Goal: Task Accomplishment & Management: Manage account settings

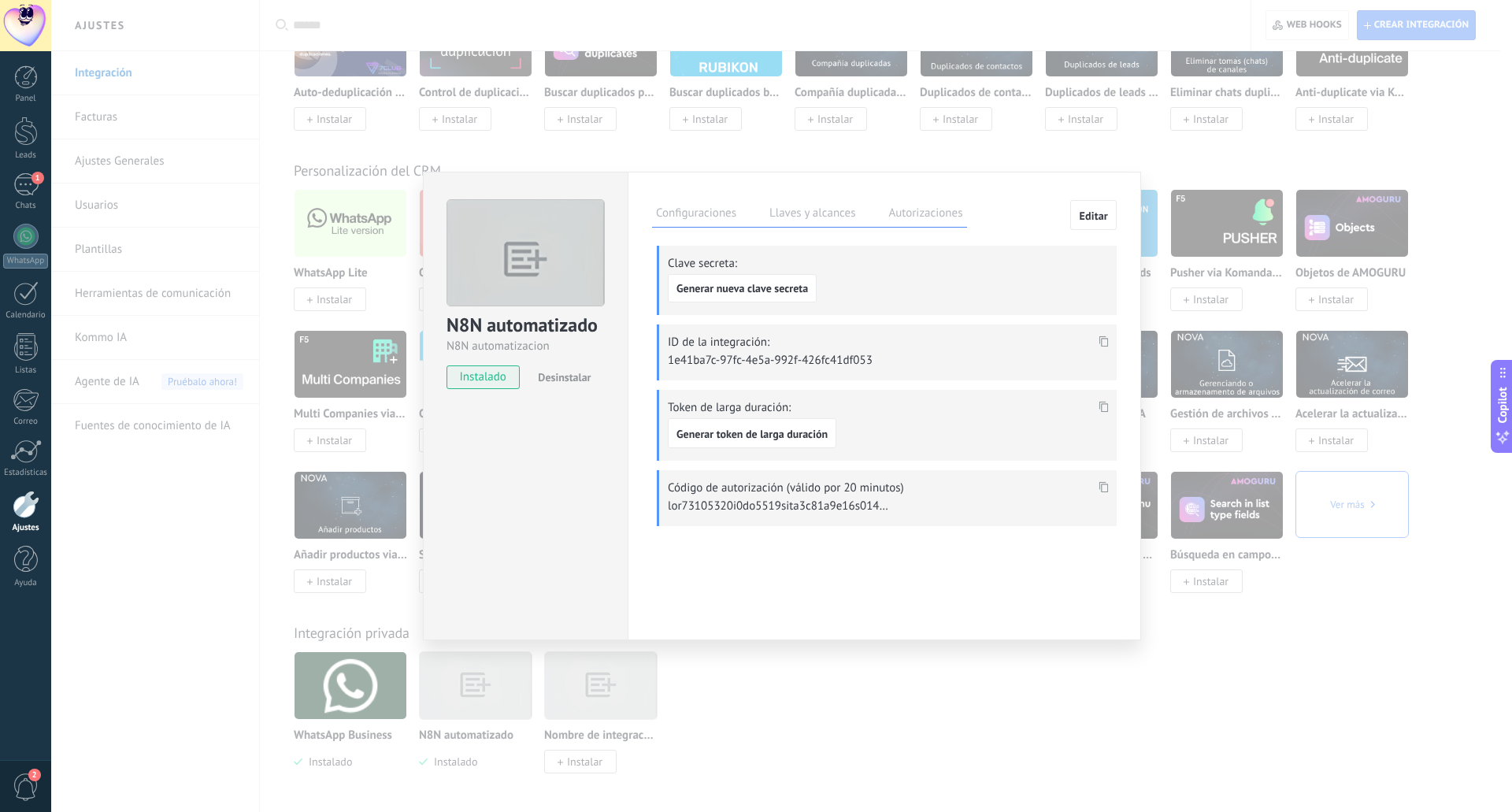
click at [1101, 402] on icon at bounding box center [1103, 407] width 9 height 11
click at [783, 429] on span "Generar token de larga duración" at bounding box center [751, 433] width 151 height 11
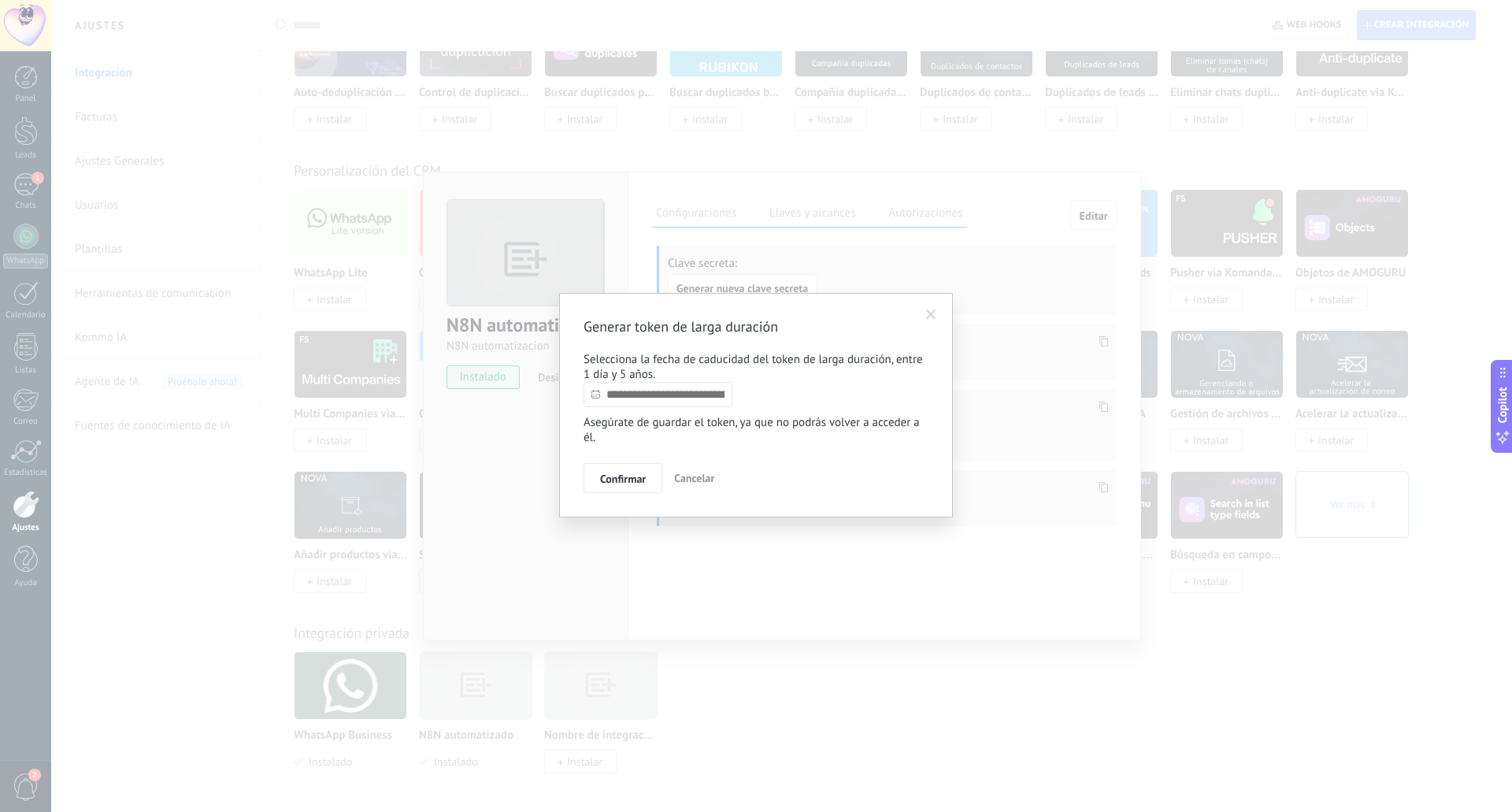
click at [928, 312] on span at bounding box center [931, 314] width 10 height 11
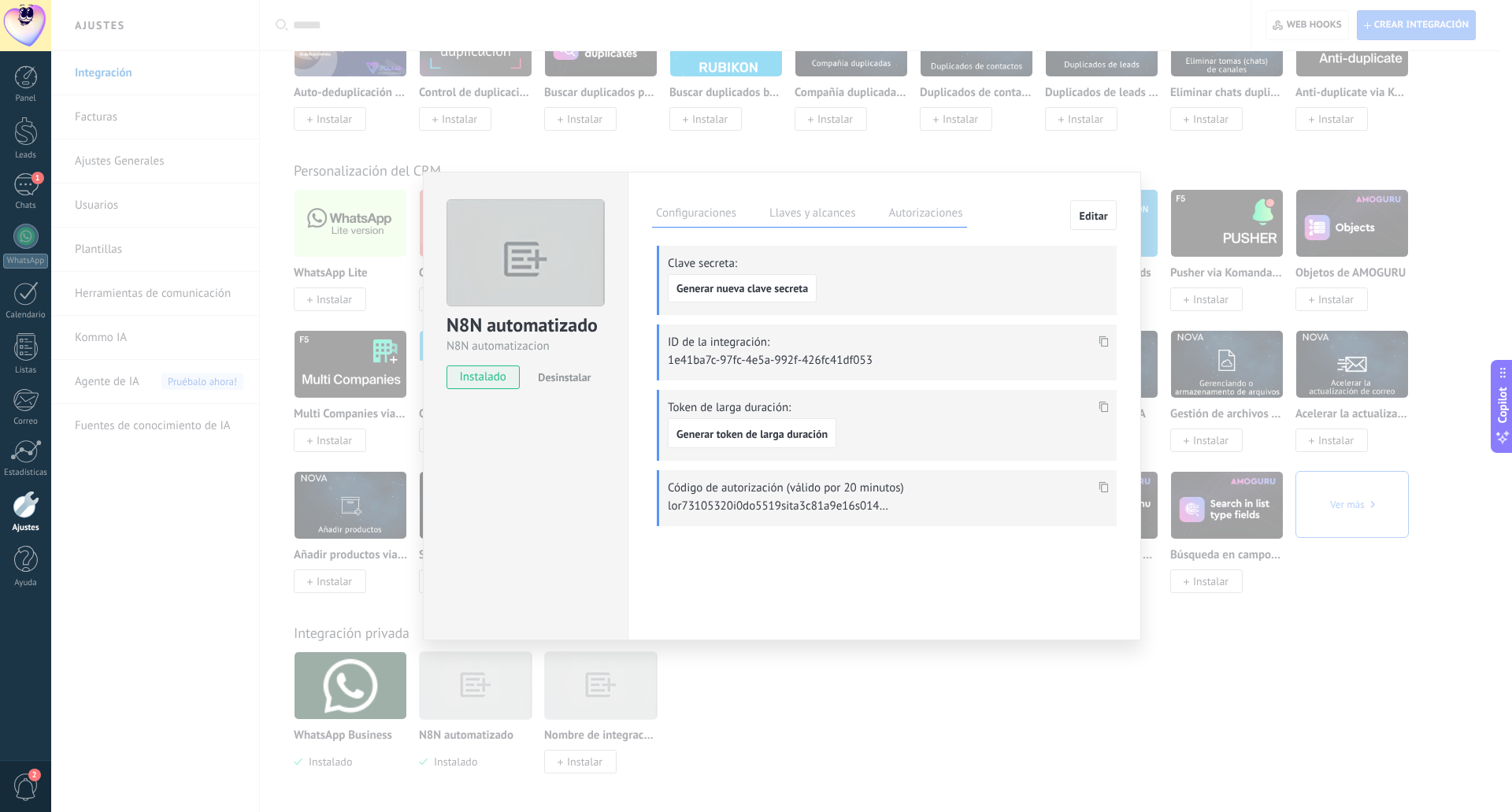
click at [939, 559] on div "Configuraciones Llaves y alcances Autorizaciones Editar Clave secreta: Generar …" at bounding box center [884, 406] width 513 height 469
click at [1150, 654] on div "N8N automatizado N8N automatizacion instalado Desinstalar Configuraciones Llave…" at bounding box center [781, 406] width 1461 height 812
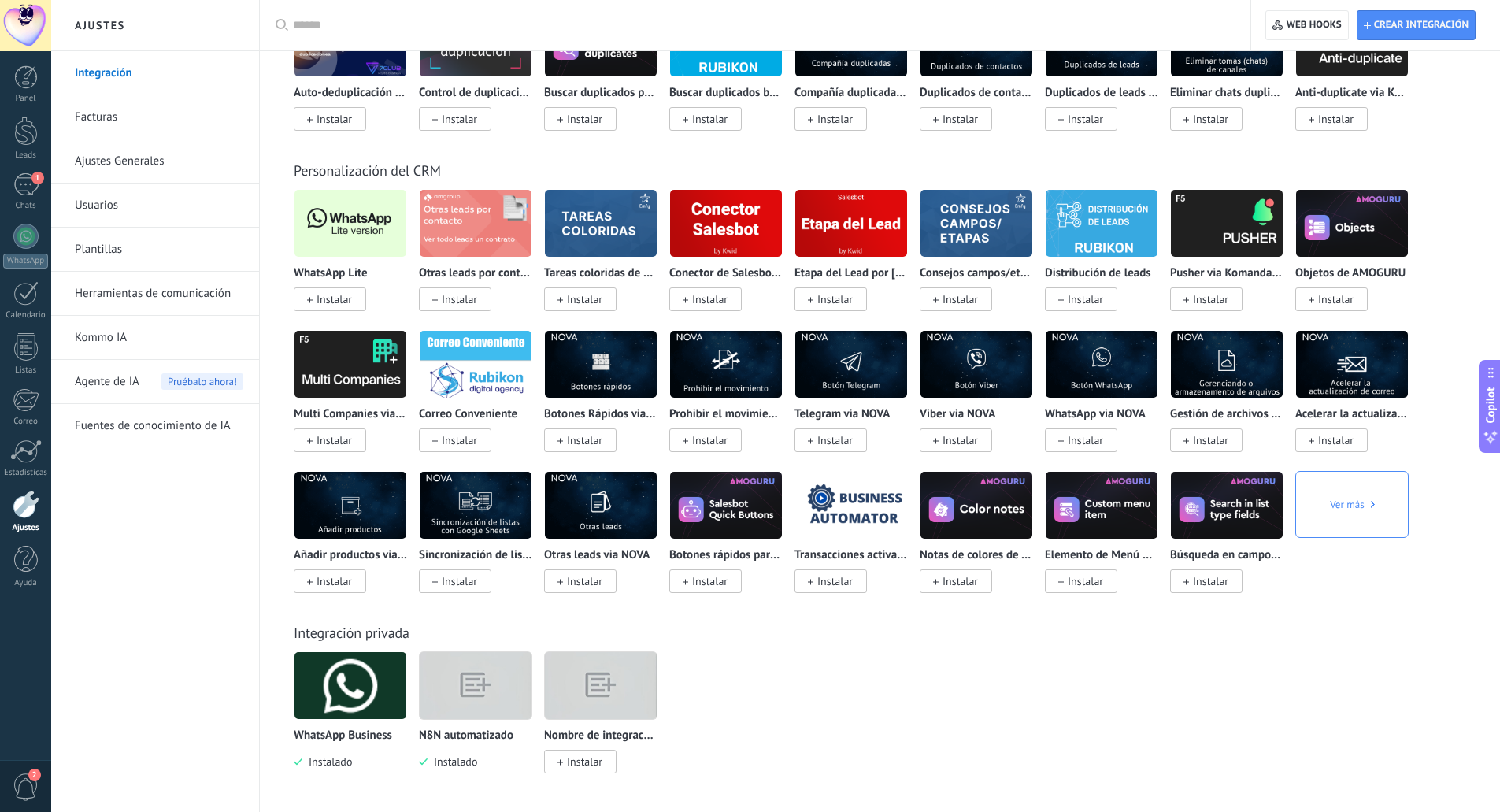
click at [486, 674] on img at bounding box center [476, 686] width 112 height 86
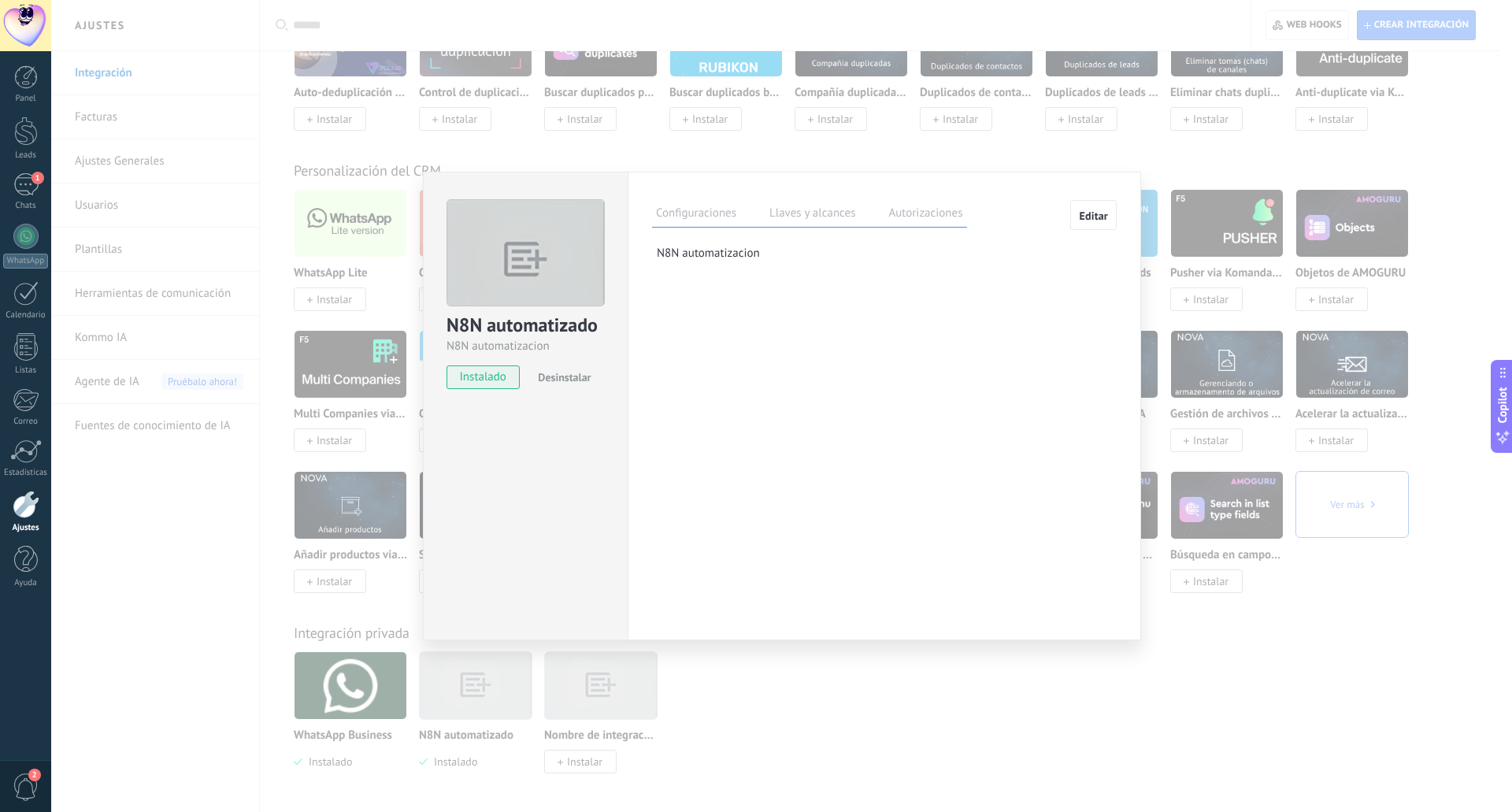
click at [817, 217] on label "Llaves y alcances" at bounding box center [812, 215] width 94 height 23
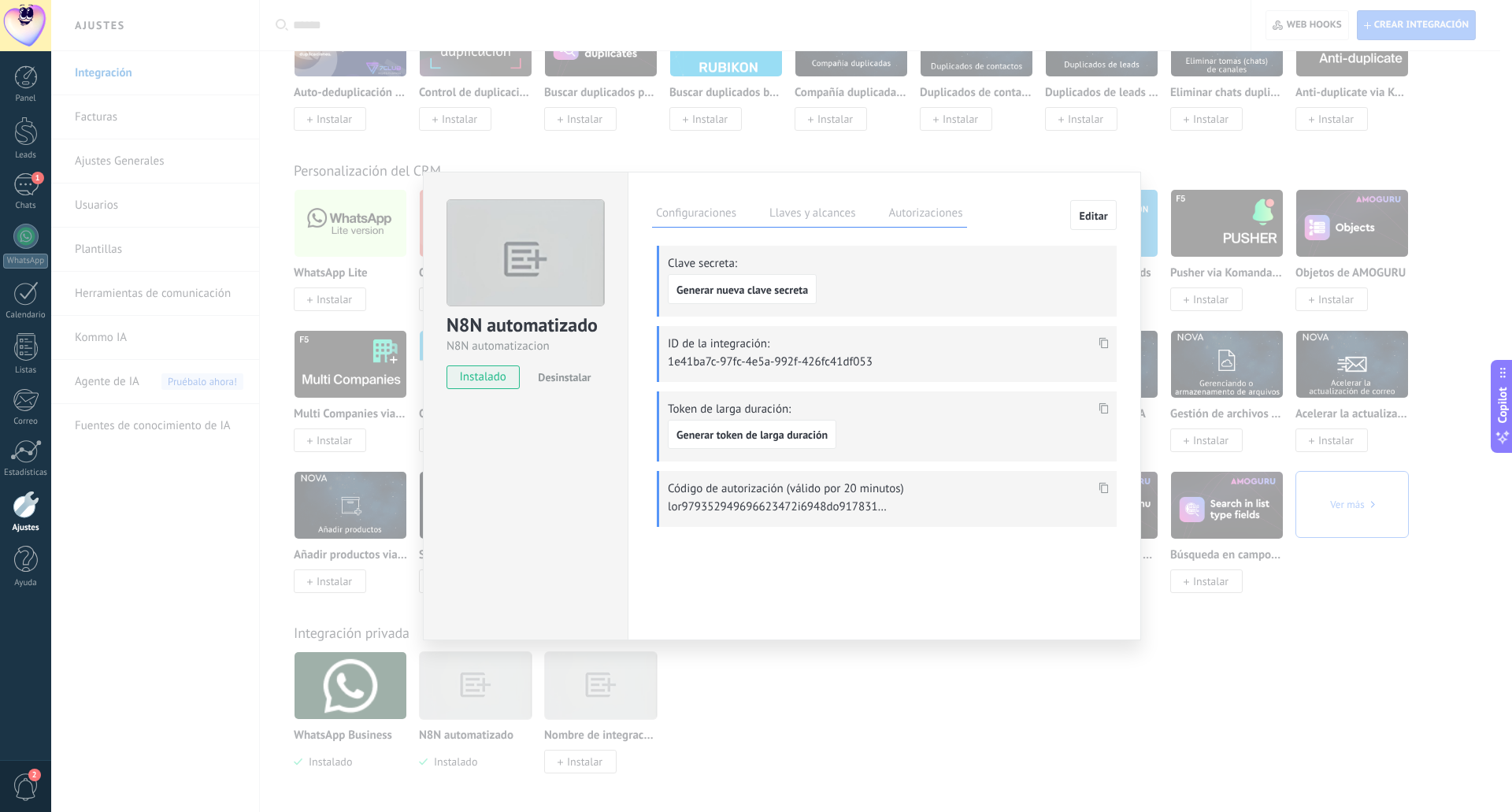
click at [1106, 407] on icon at bounding box center [1103, 407] width 9 height 11
click at [741, 433] on span "Generar token de larga duración" at bounding box center [751, 434] width 151 height 11
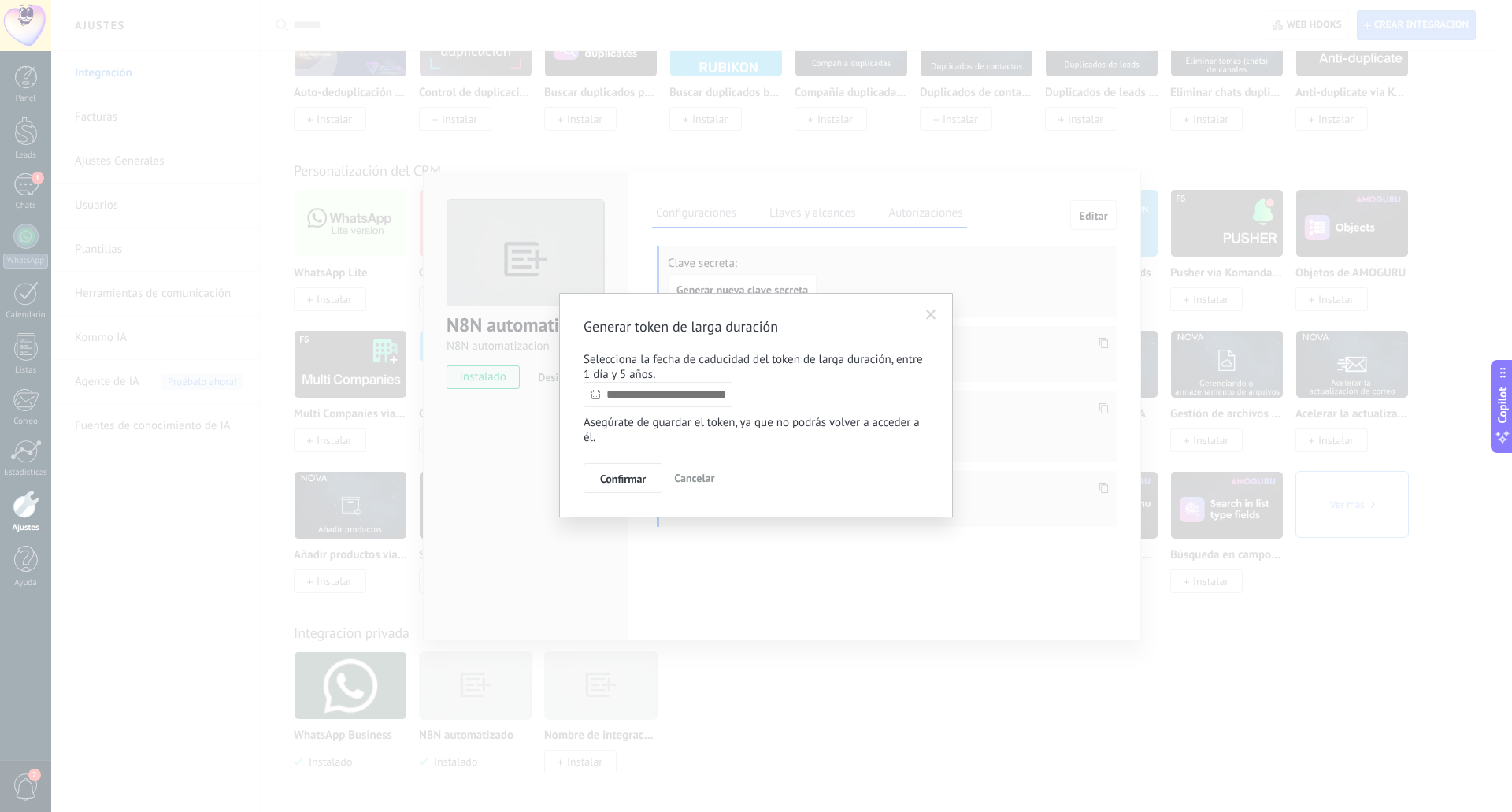
click at [677, 392] on input "text" at bounding box center [657, 394] width 149 height 25
click at [754, 423] on link at bounding box center [751, 423] width 9 height 9
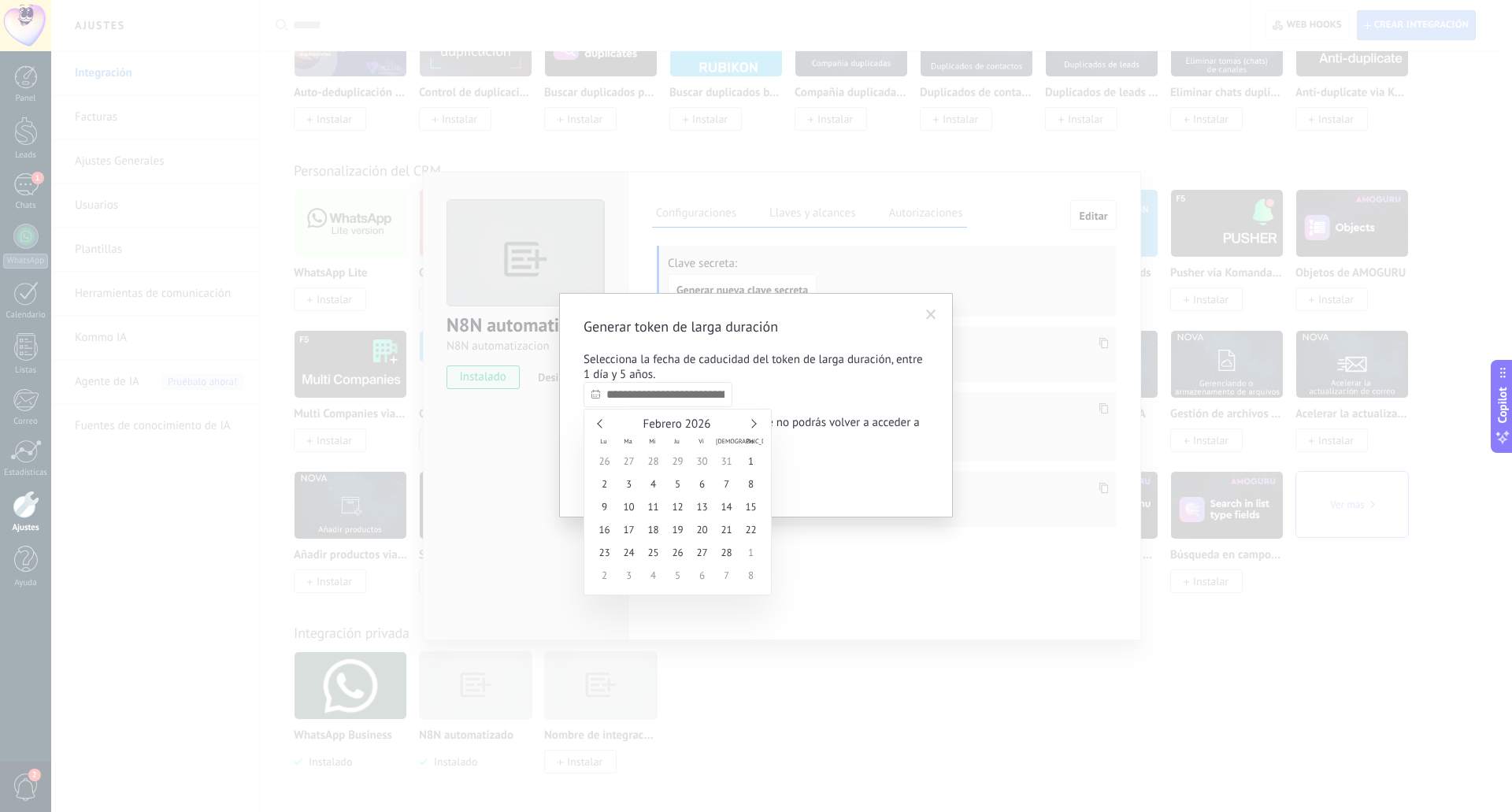
click at [754, 423] on link at bounding box center [751, 423] width 9 height 9
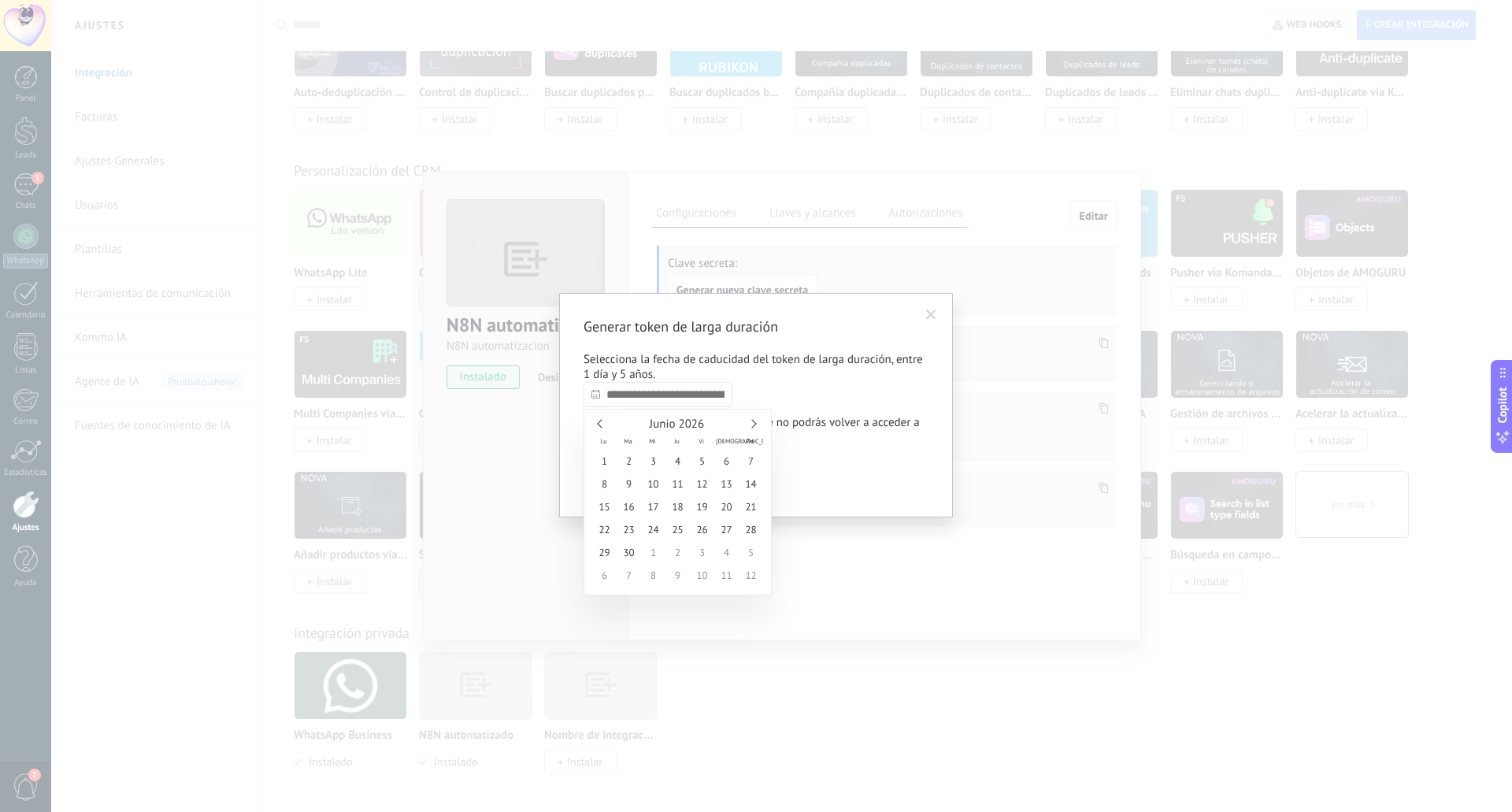
click at [754, 423] on link at bounding box center [751, 423] width 9 height 9
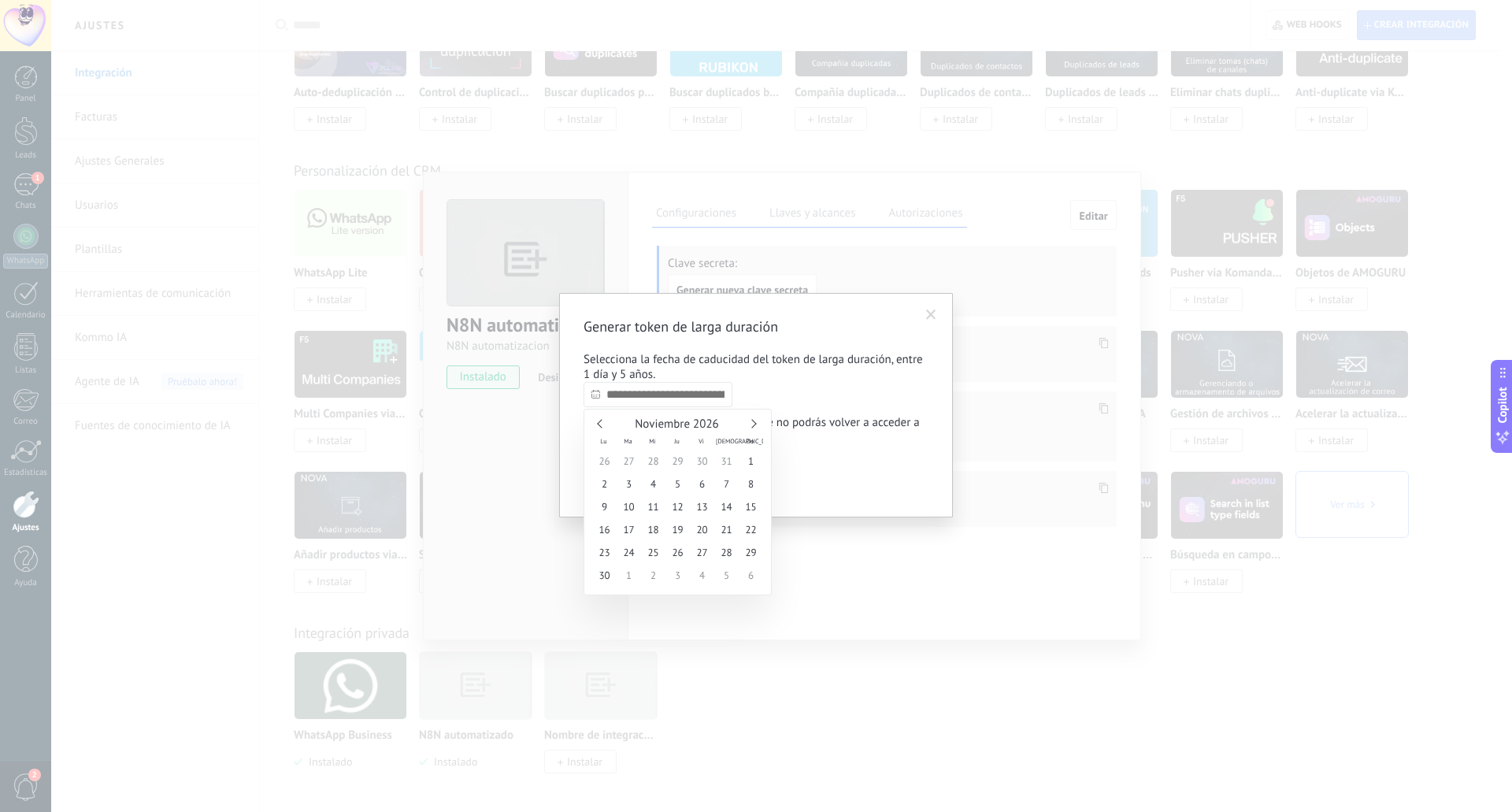
click at [754, 423] on link at bounding box center [751, 423] width 9 height 9
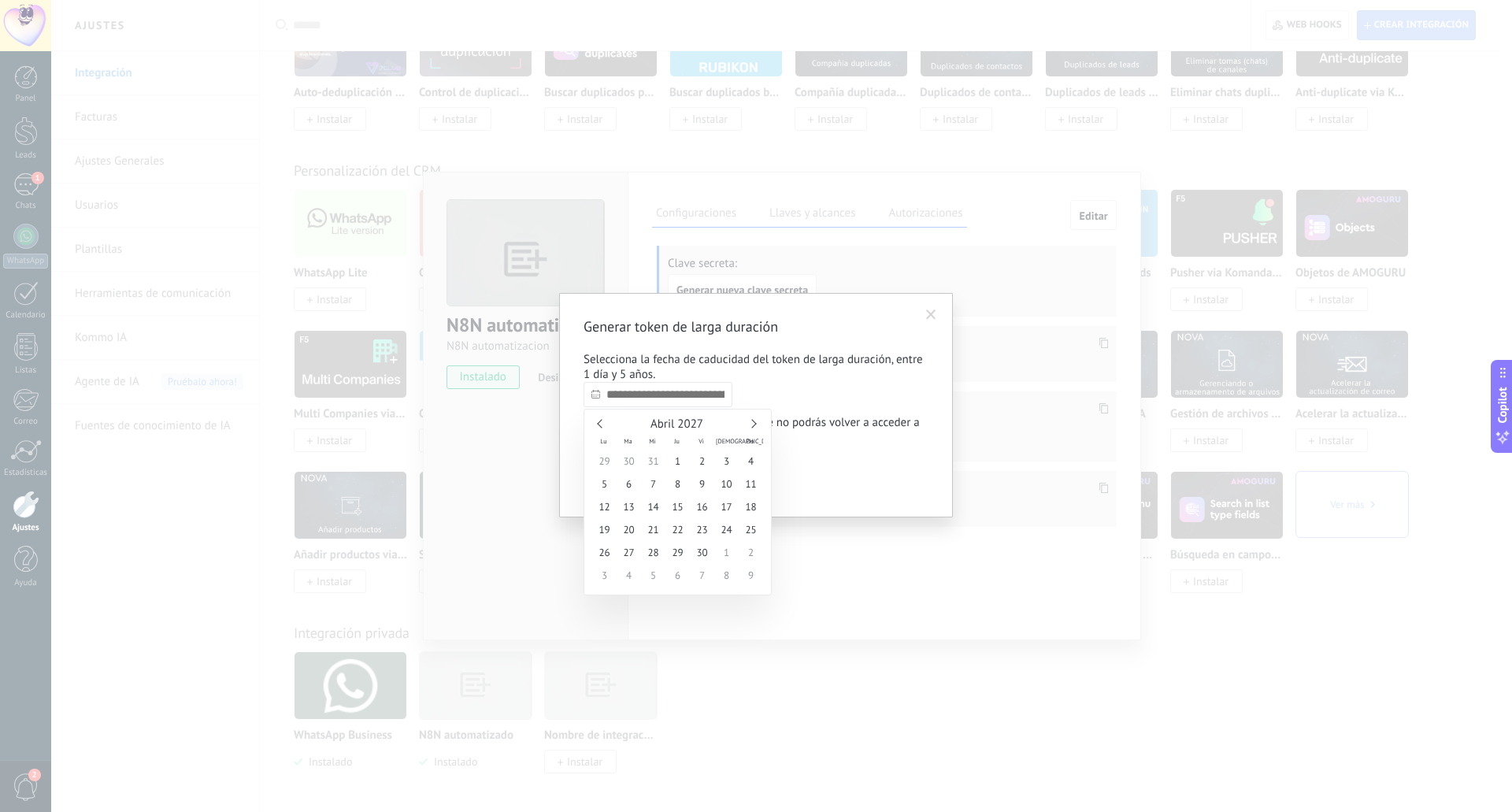
click at [754, 423] on link at bounding box center [751, 423] width 9 height 9
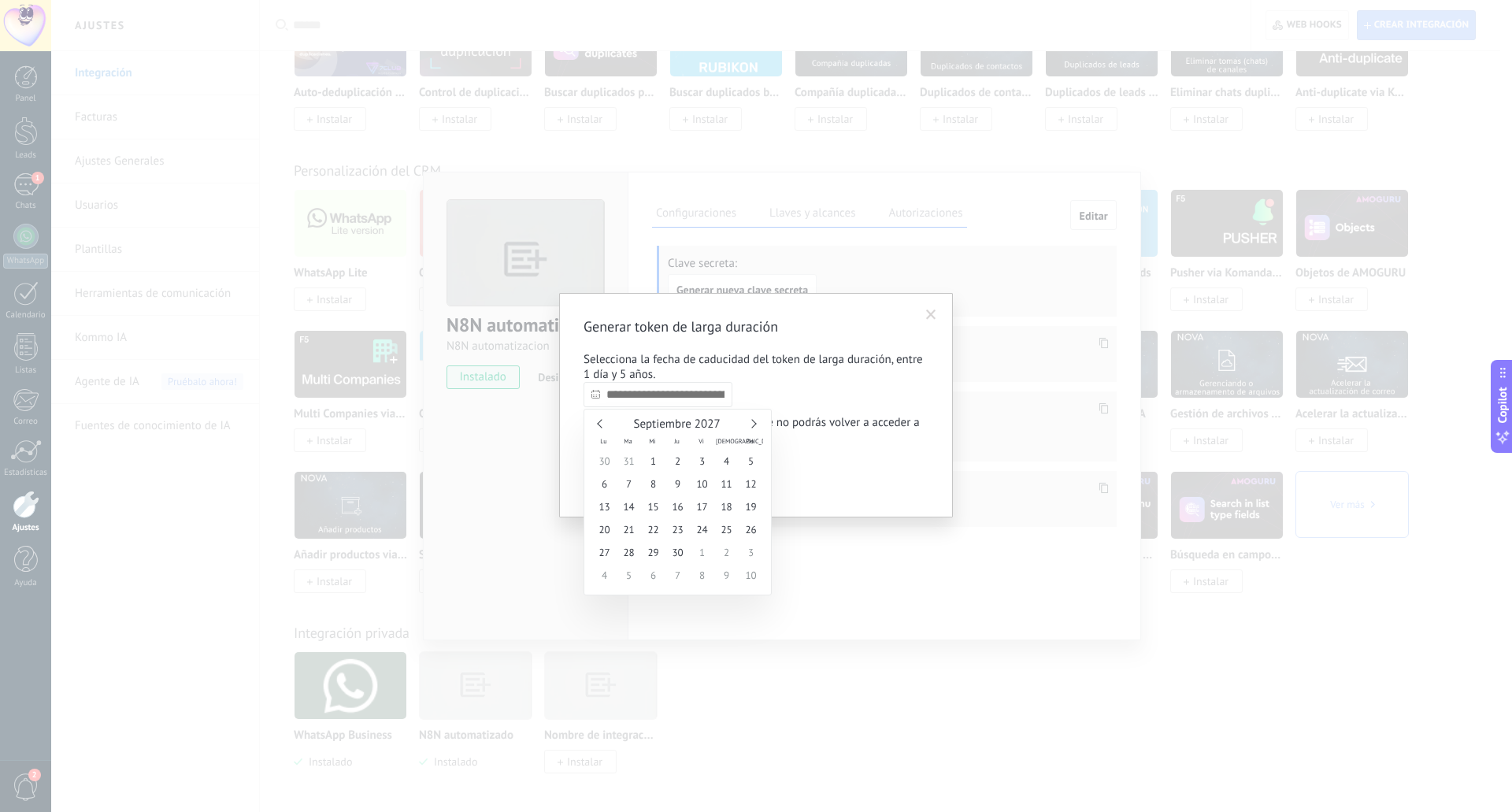
click at [754, 423] on link at bounding box center [751, 423] width 9 height 9
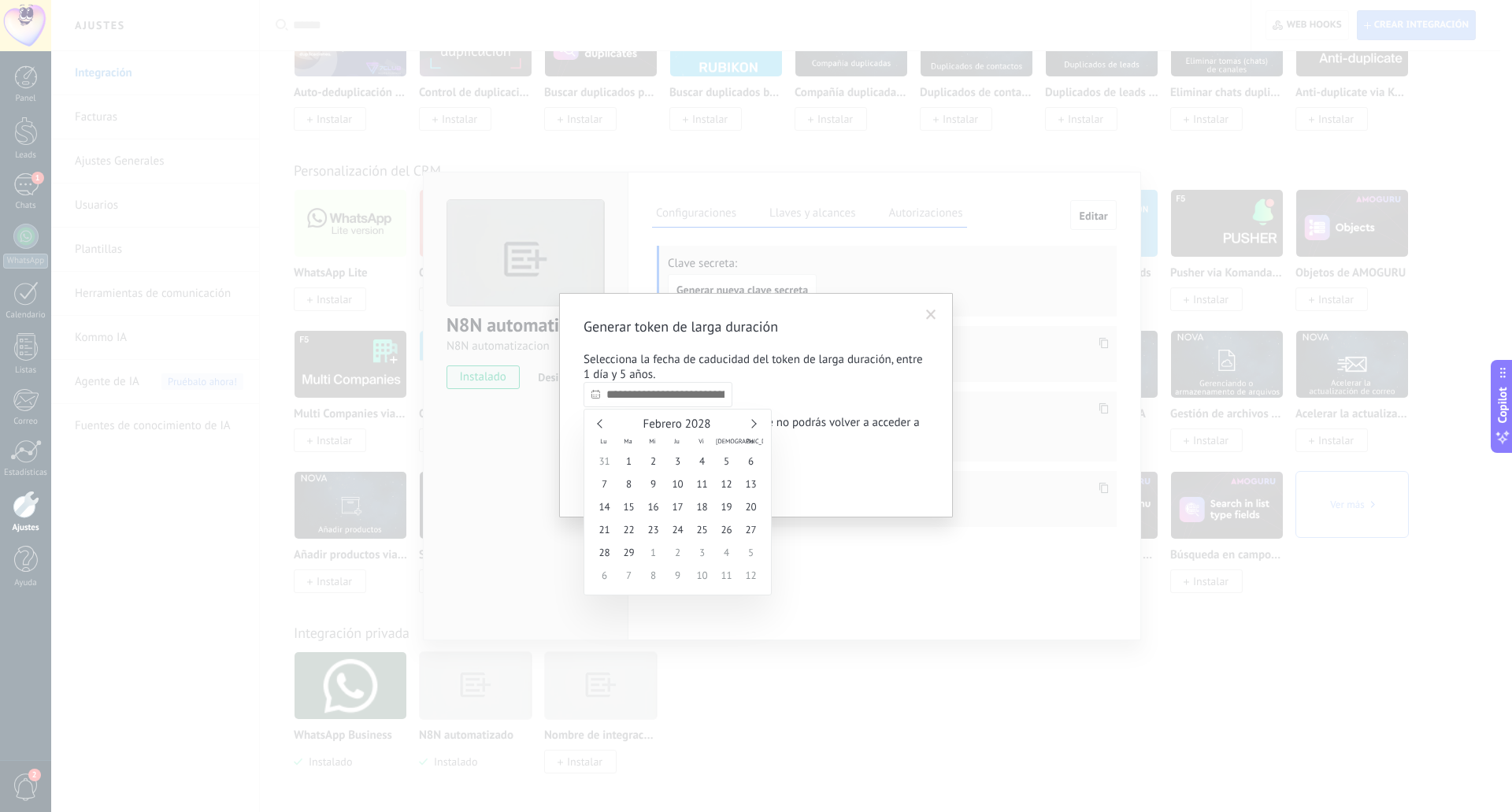
click at [754, 423] on link at bounding box center [751, 423] width 9 height 9
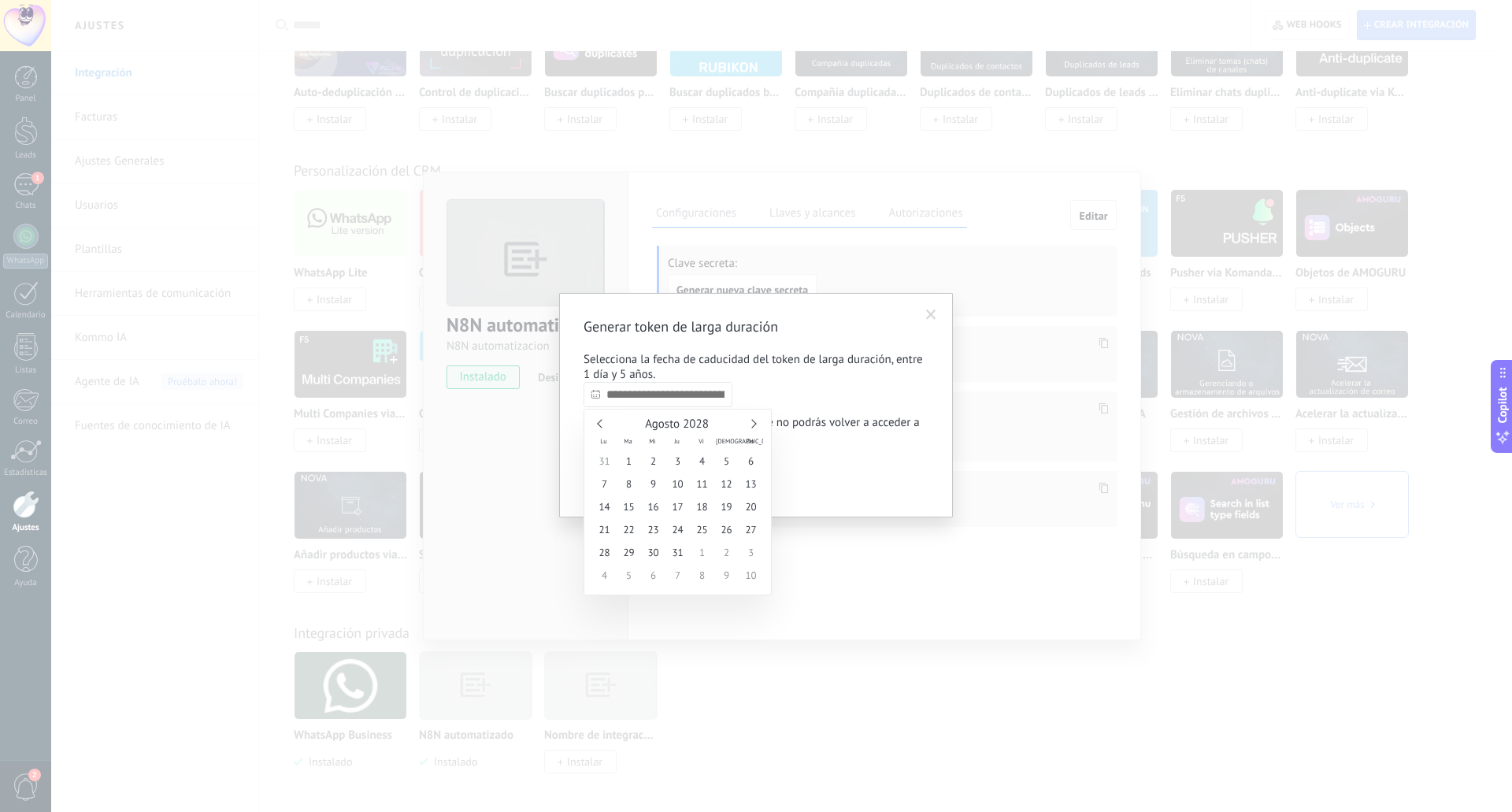
click at [754, 423] on link at bounding box center [751, 423] width 9 height 9
click at [750, 419] on div "Noviembre 2028" at bounding box center [677, 424] width 171 height 14
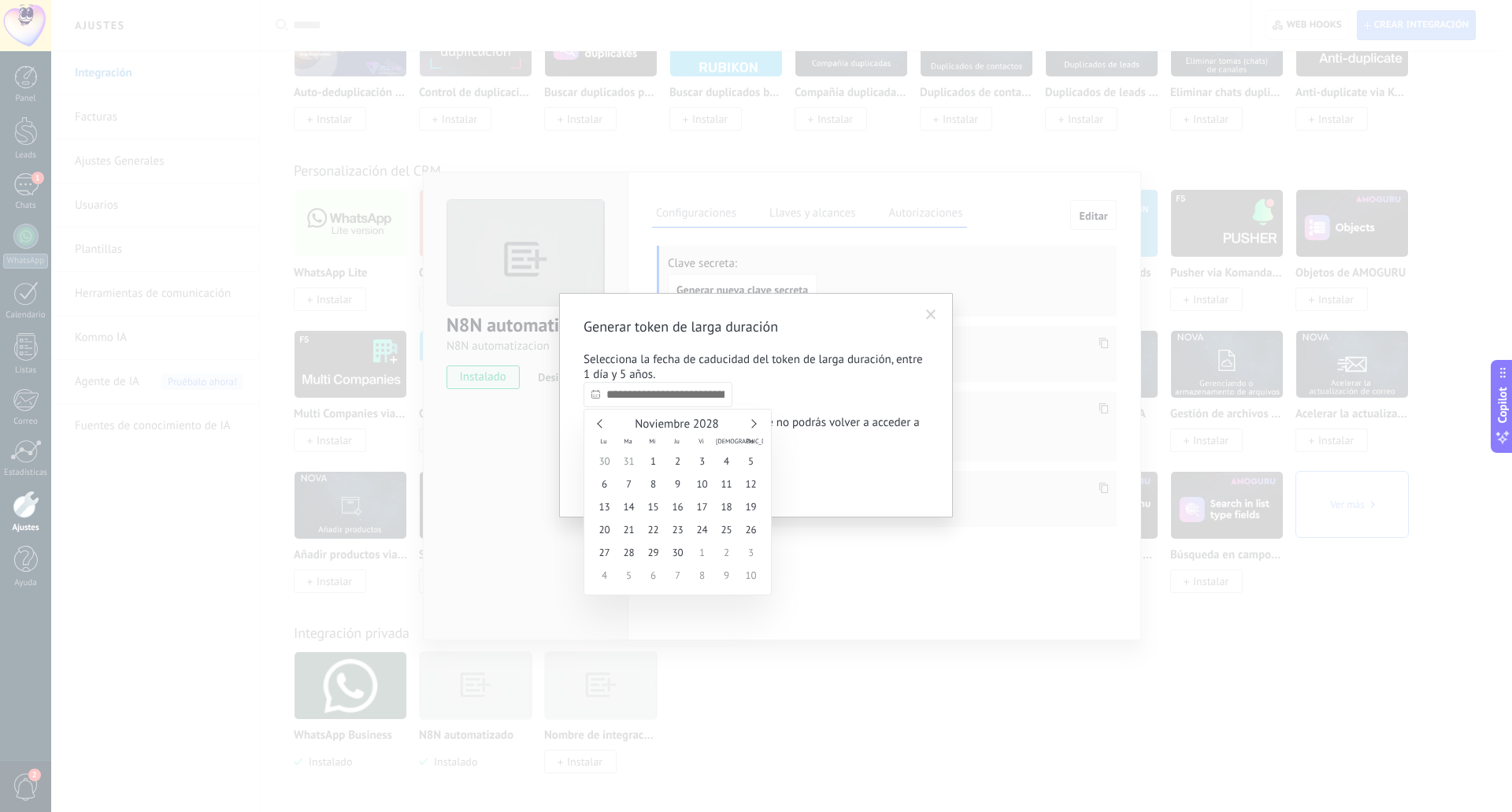
click at [751, 423] on link at bounding box center [751, 423] width 9 height 9
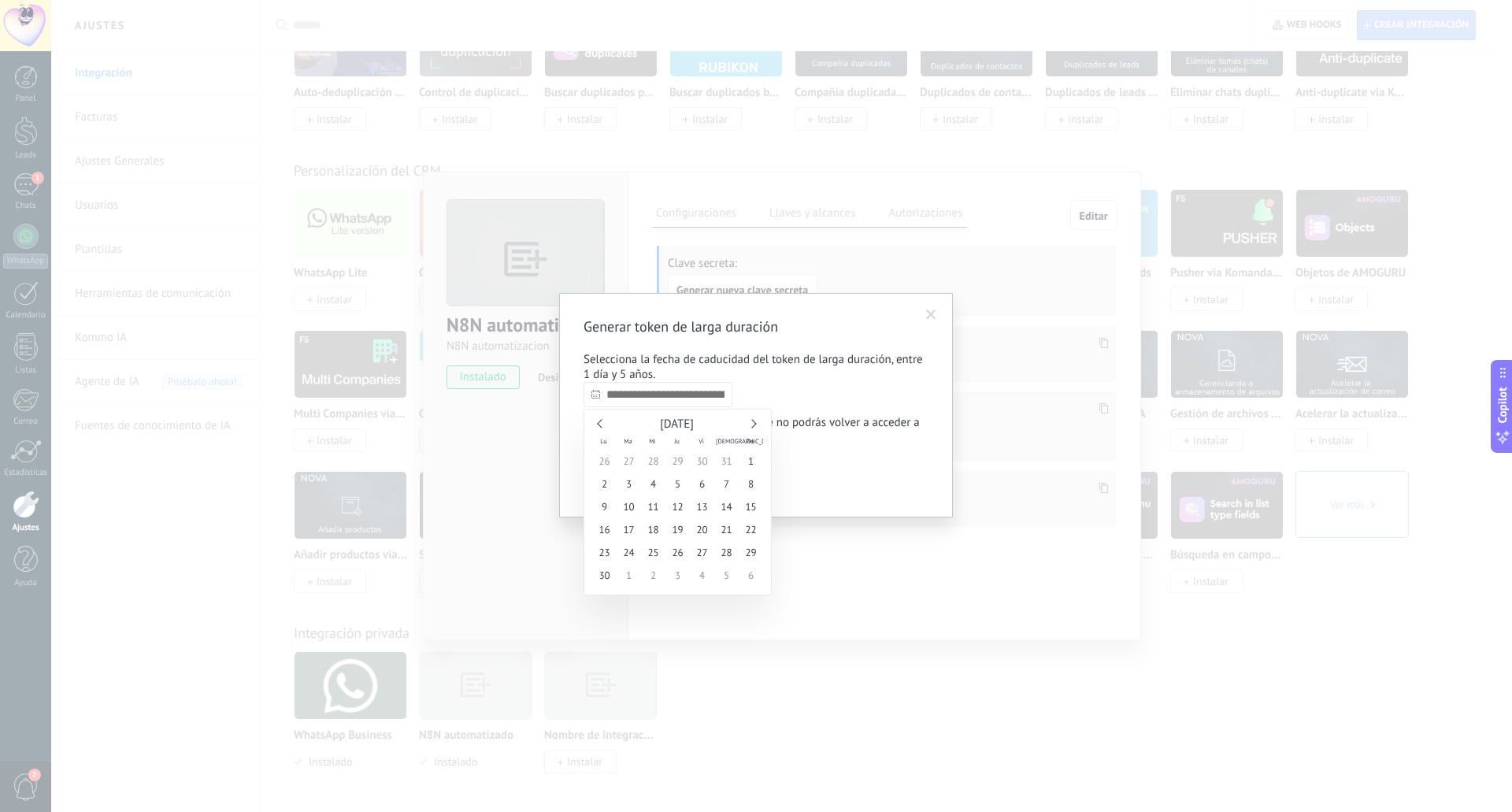
click at [751, 423] on link at bounding box center [751, 423] width 9 height 9
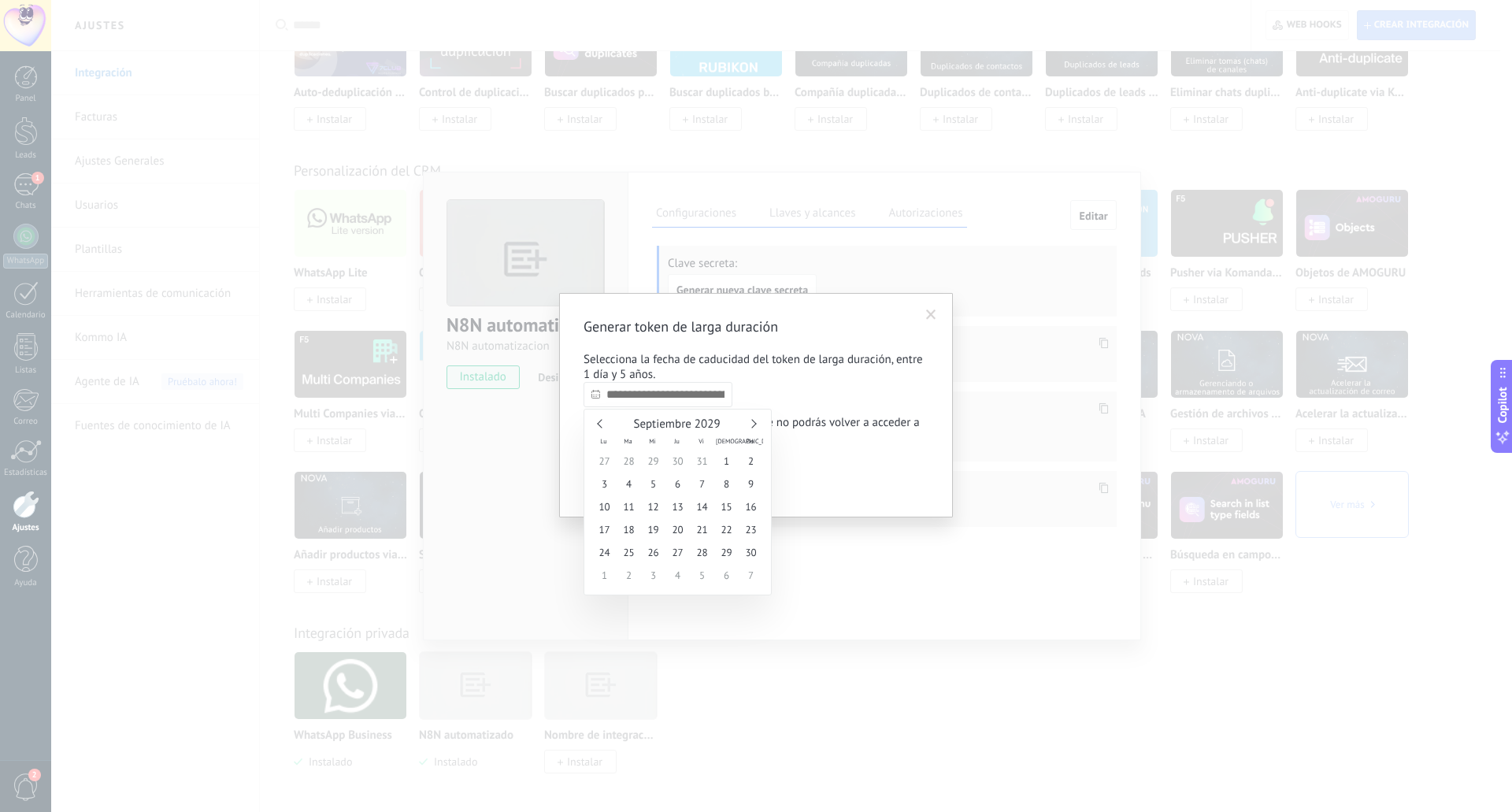
click at [751, 423] on link at bounding box center [751, 423] width 9 height 9
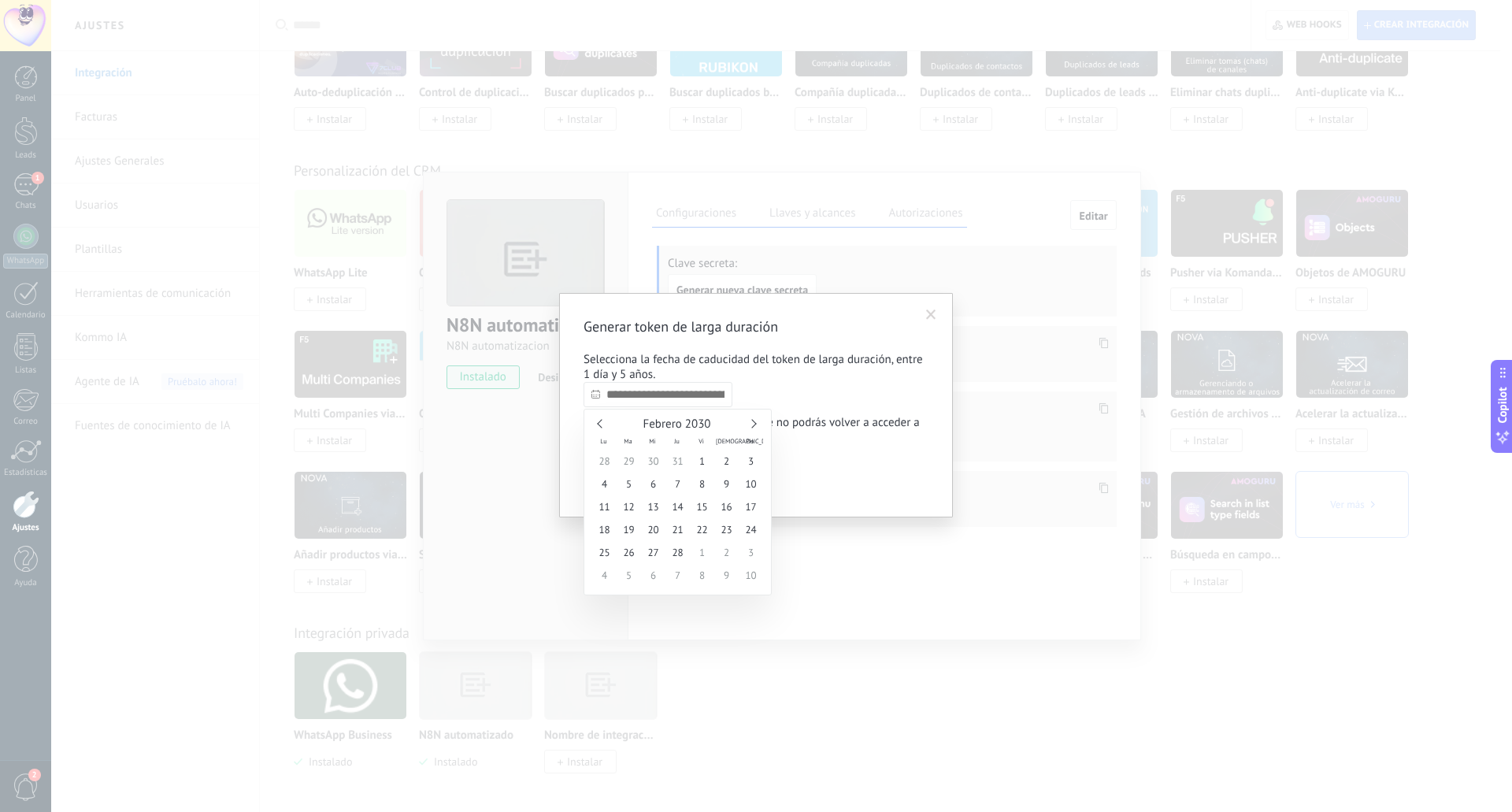
click at [751, 423] on link at bounding box center [751, 423] width 9 height 9
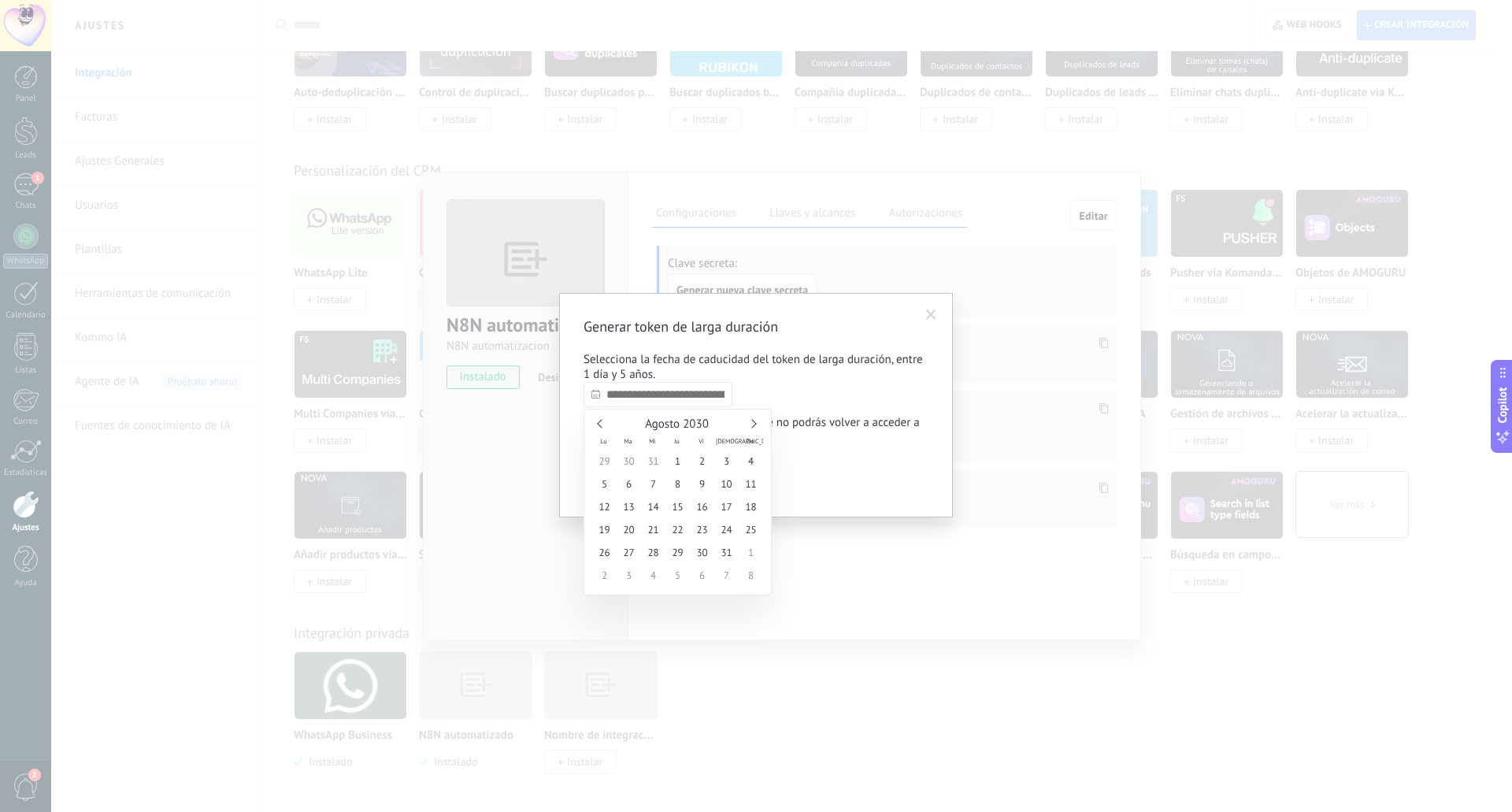
click at [751, 423] on link at bounding box center [751, 423] width 9 height 9
type input "**********"
click at [630, 557] on span "24" at bounding box center [629, 552] width 24 height 23
click at [630, 482] on span "Confirmar" at bounding box center [623, 478] width 46 height 11
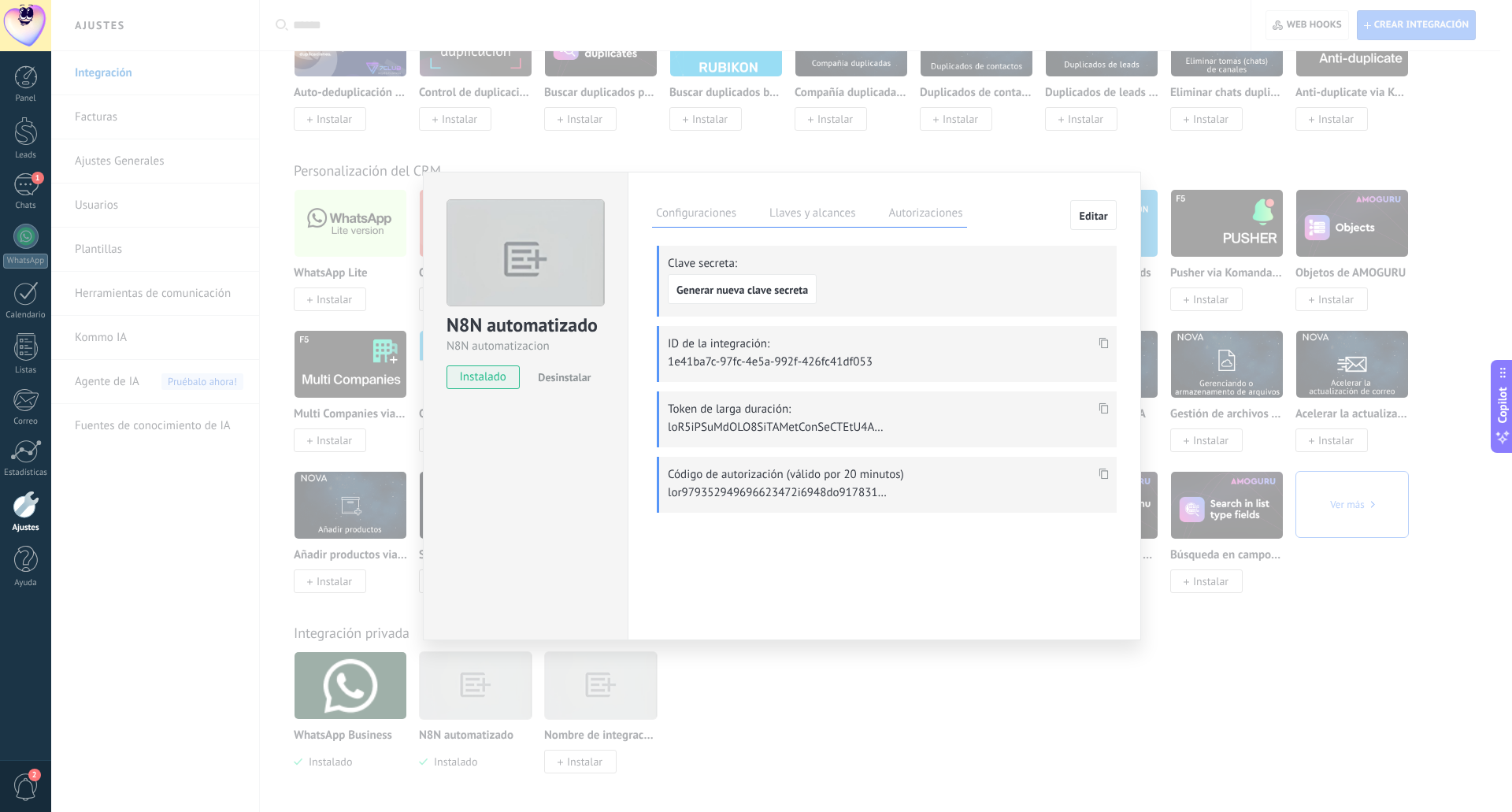
click at [1107, 407] on icon at bounding box center [1103, 407] width 9 height 11
